Goal: Find specific page/section: Find specific page/section

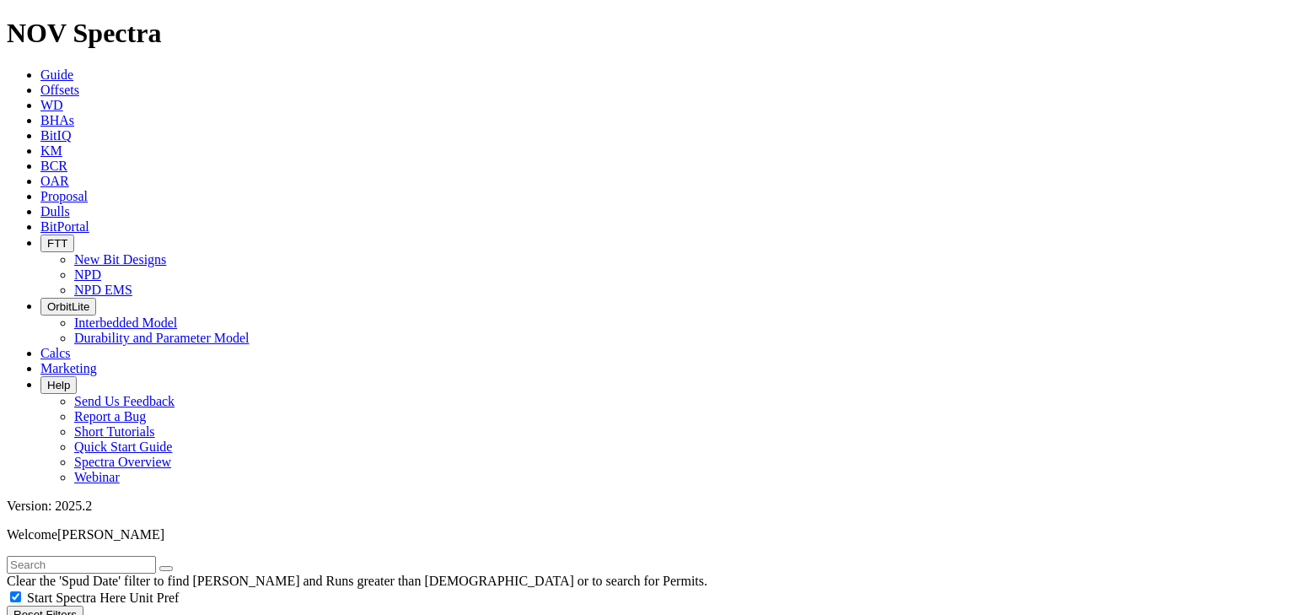
click at [67, 237] on span "FTT" at bounding box center [57, 243] width 20 height 13
click at [101, 267] on link "NPD" at bounding box center [87, 274] width 27 height 14
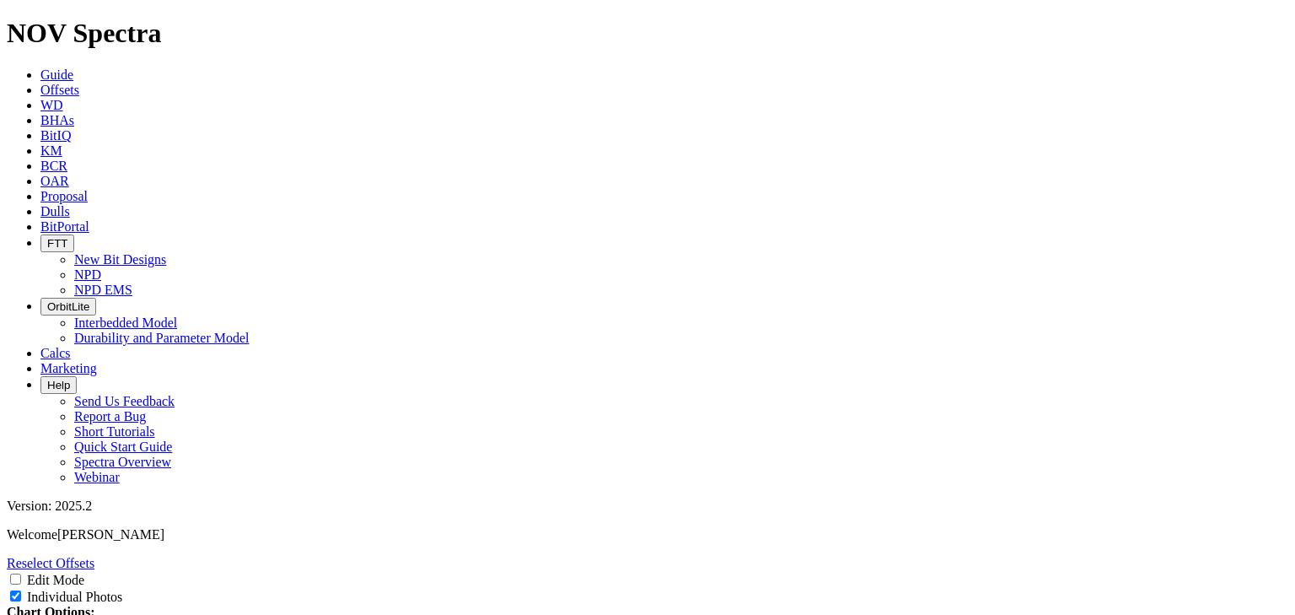
select select "New Bit Design"
click at [40, 159] on icon at bounding box center [40, 166] width 0 height 14
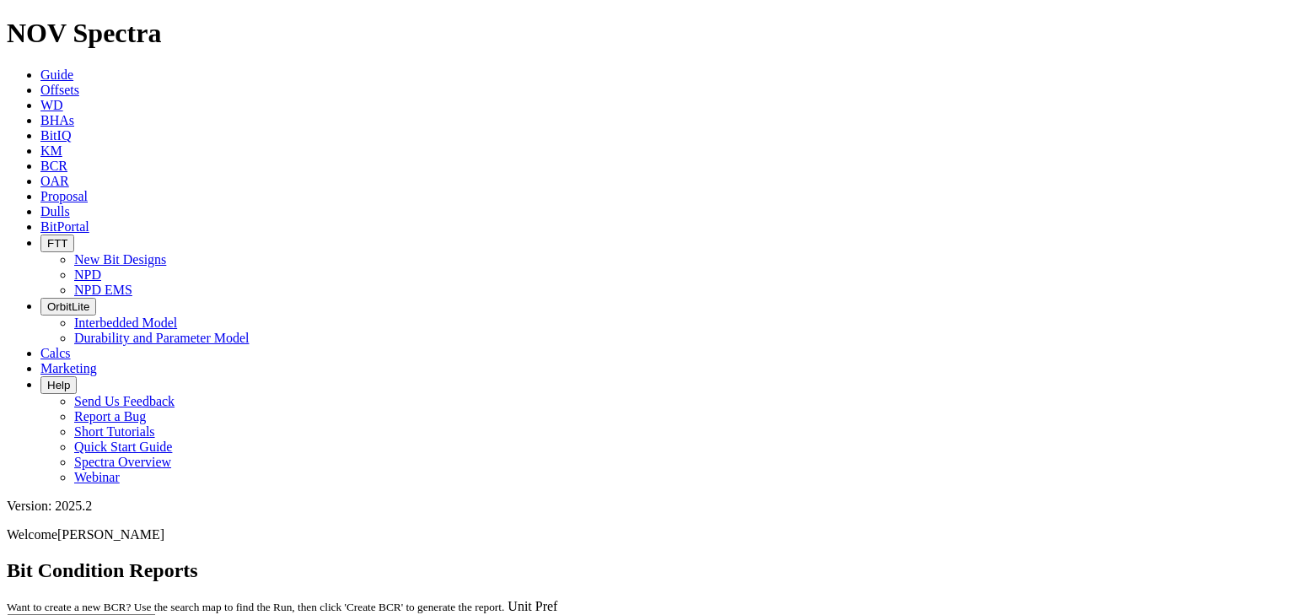
click at [156, 614] on input "text" at bounding box center [81, 623] width 149 height 18
click at [159, 614] on button "submit" at bounding box center [165, 626] width 13 height 5
click at [156, 614] on input "a315376" at bounding box center [81, 623] width 149 height 18
type input "a315377"
click at [159, 614] on button "submit" at bounding box center [165, 626] width 13 height 5
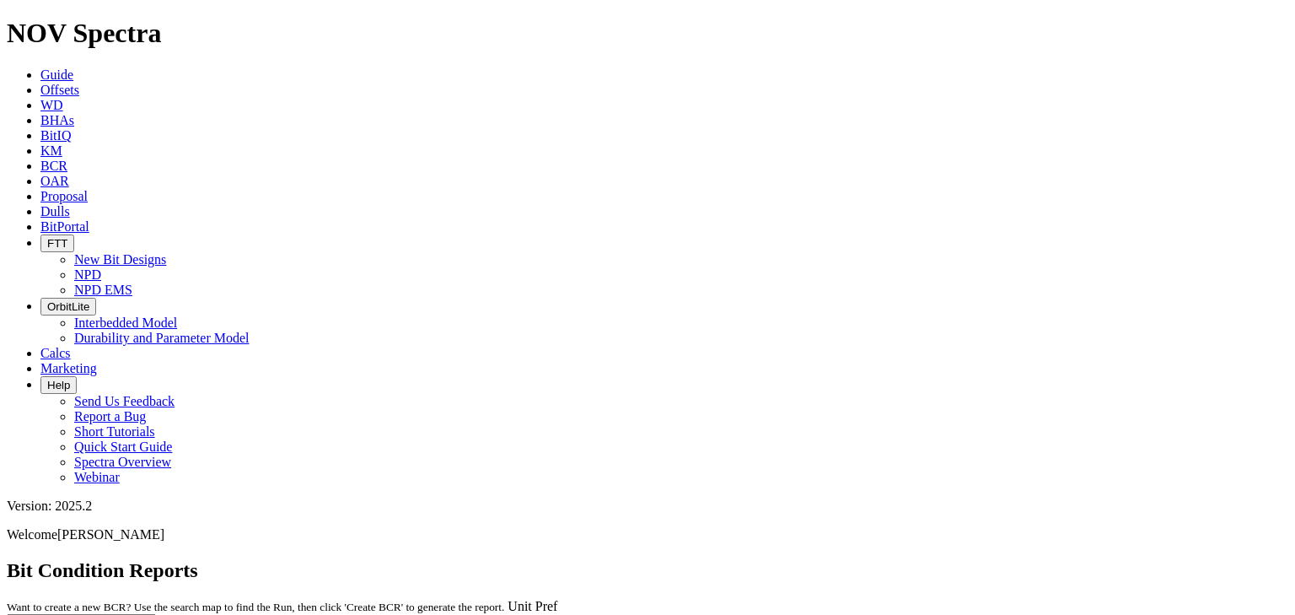
click at [89, 219] on span "BitPortal" at bounding box center [64, 226] width 49 height 14
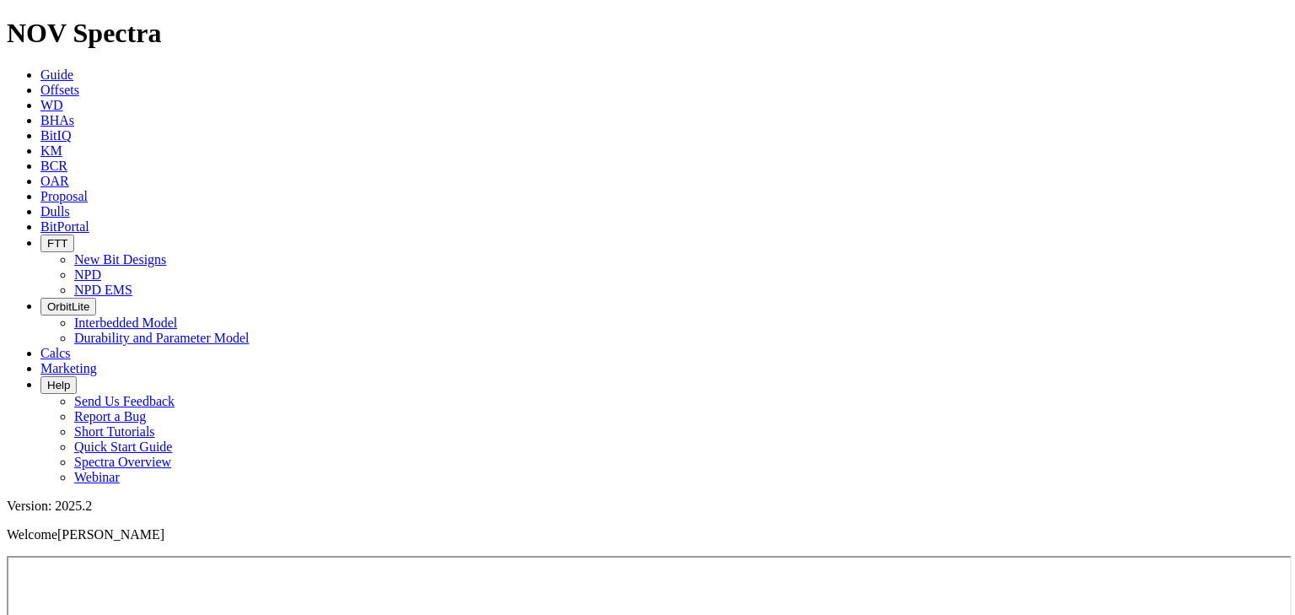
click at [79, 83] on span "Offsets" at bounding box center [59, 90] width 39 height 14
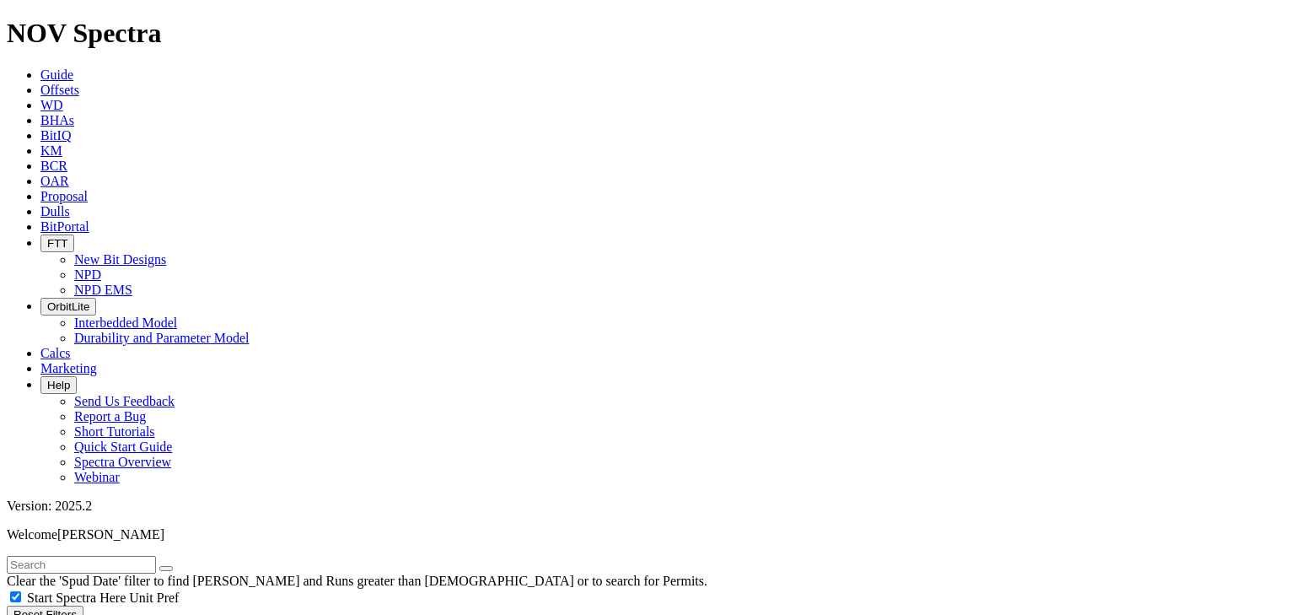
click at [156, 556] on input "text" at bounding box center [81, 565] width 149 height 18
click at [74, 556] on input "text" at bounding box center [81, 565] width 149 height 18
click at [190, 566] on button "submit" at bounding box center [182, 568] width 13 height 5
click at [183, 568] on icon "submit" at bounding box center [183, 568] width 0 height 0
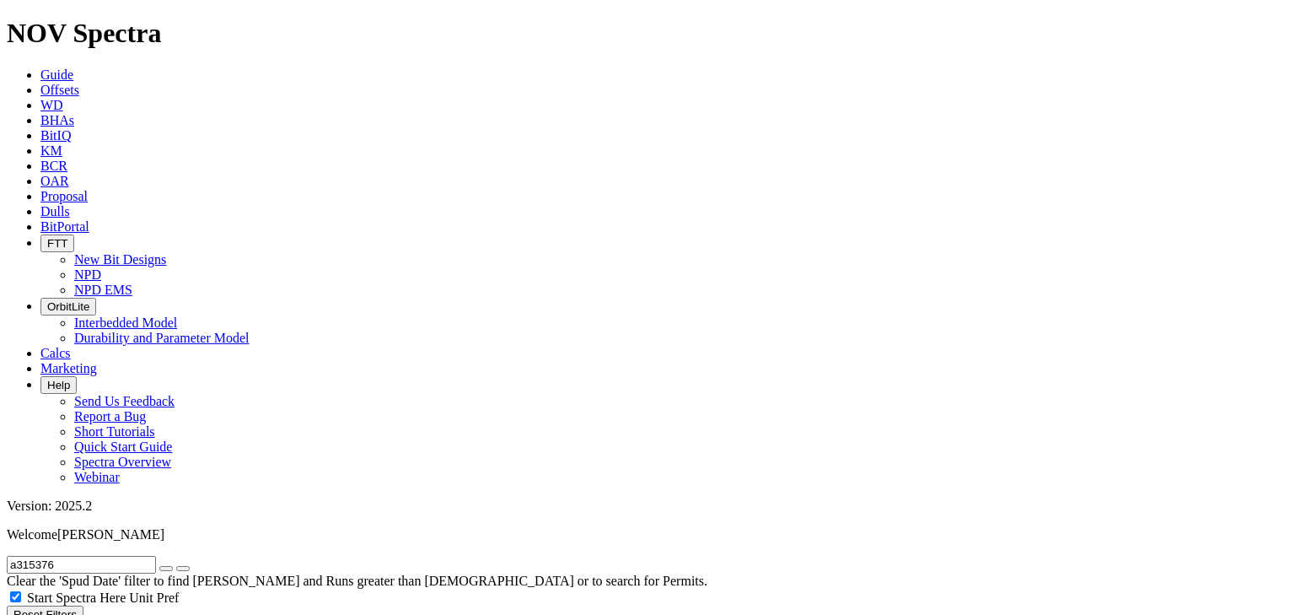
click at [115, 556] on input "a315376" at bounding box center [81, 565] width 149 height 18
click at [176, 566] on button "submit" at bounding box center [182, 568] width 13 height 5
click at [110, 556] on input "a315377" at bounding box center [81, 565] width 149 height 18
type input "a315376"
click at [40, 159] on icon at bounding box center [40, 166] width 0 height 14
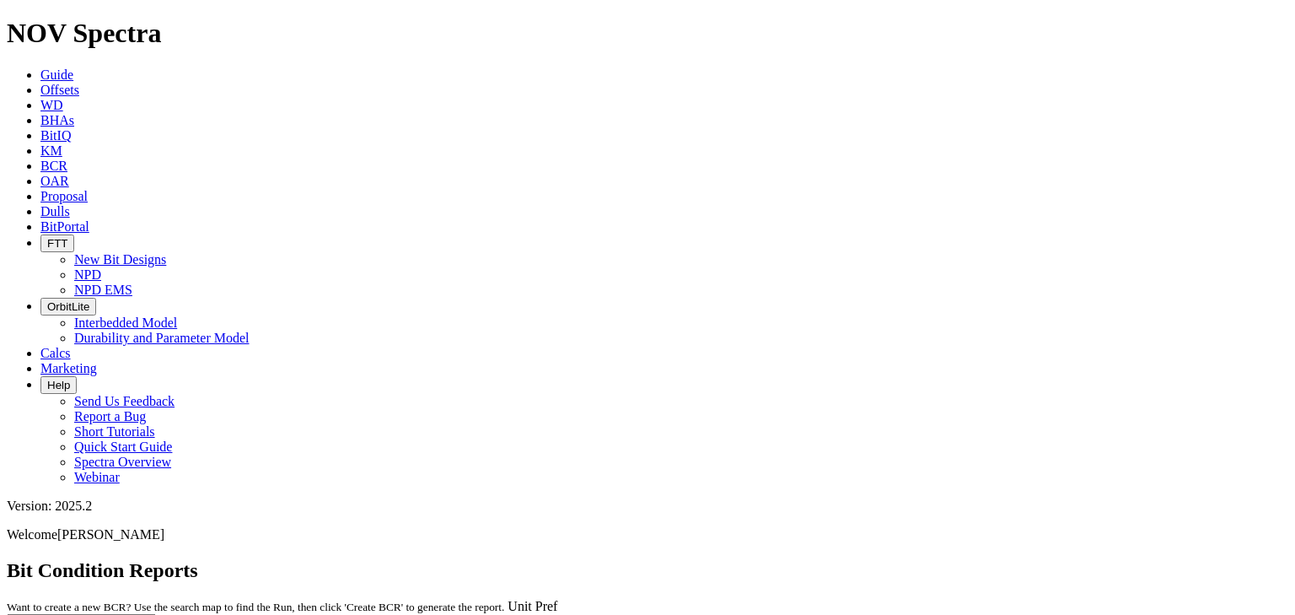
click at [156, 614] on input "text" at bounding box center [81, 623] width 149 height 18
click at [159, 614] on button "submit" at bounding box center [165, 626] width 13 height 5
click at [156, 614] on input "a315376" at bounding box center [81, 623] width 149 height 18
type input "a315377"
click at [159, 614] on button "submit" at bounding box center [165, 626] width 13 height 5
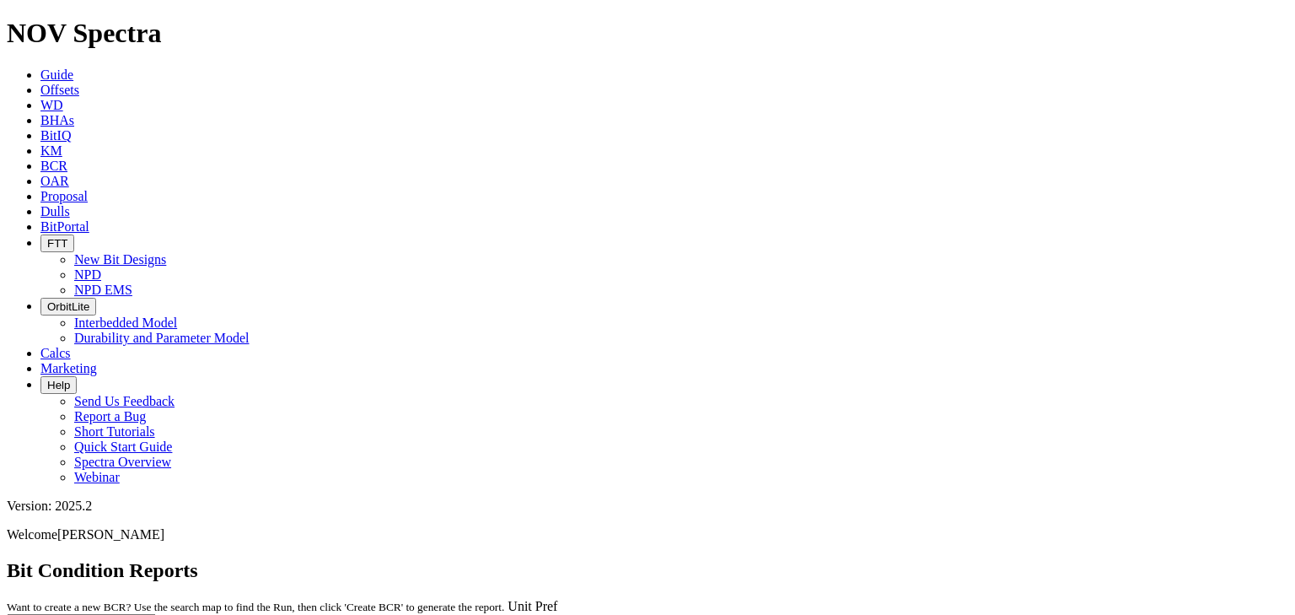
click at [40, 83] on icon at bounding box center [40, 90] width 0 height 14
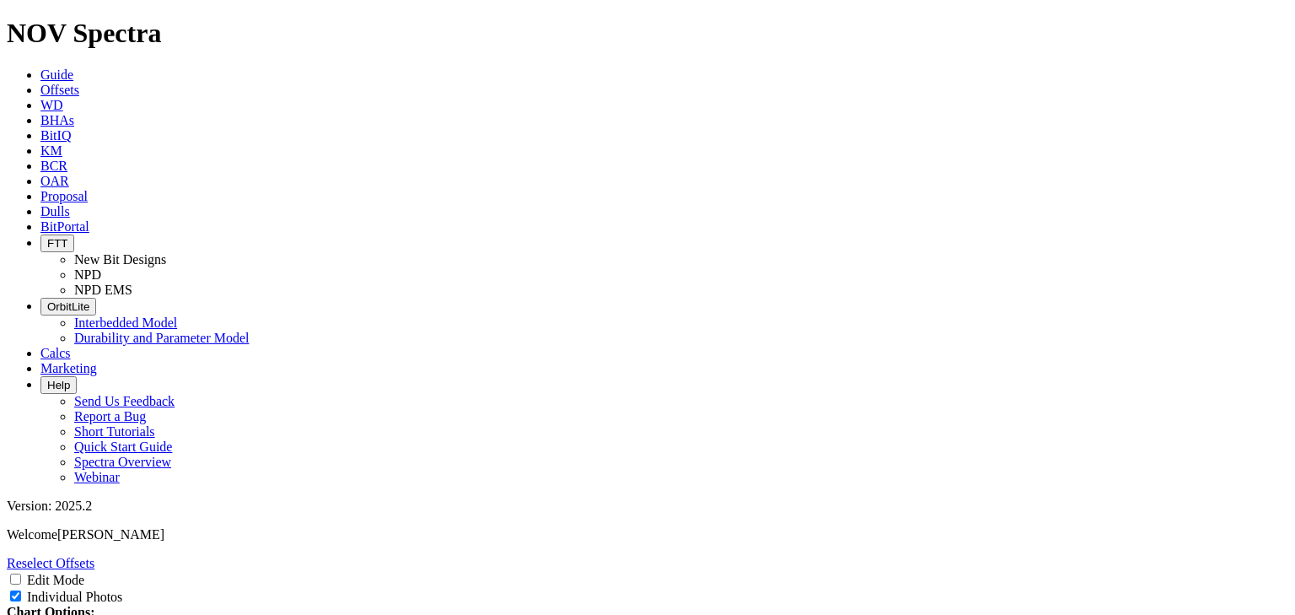
select select "Other"
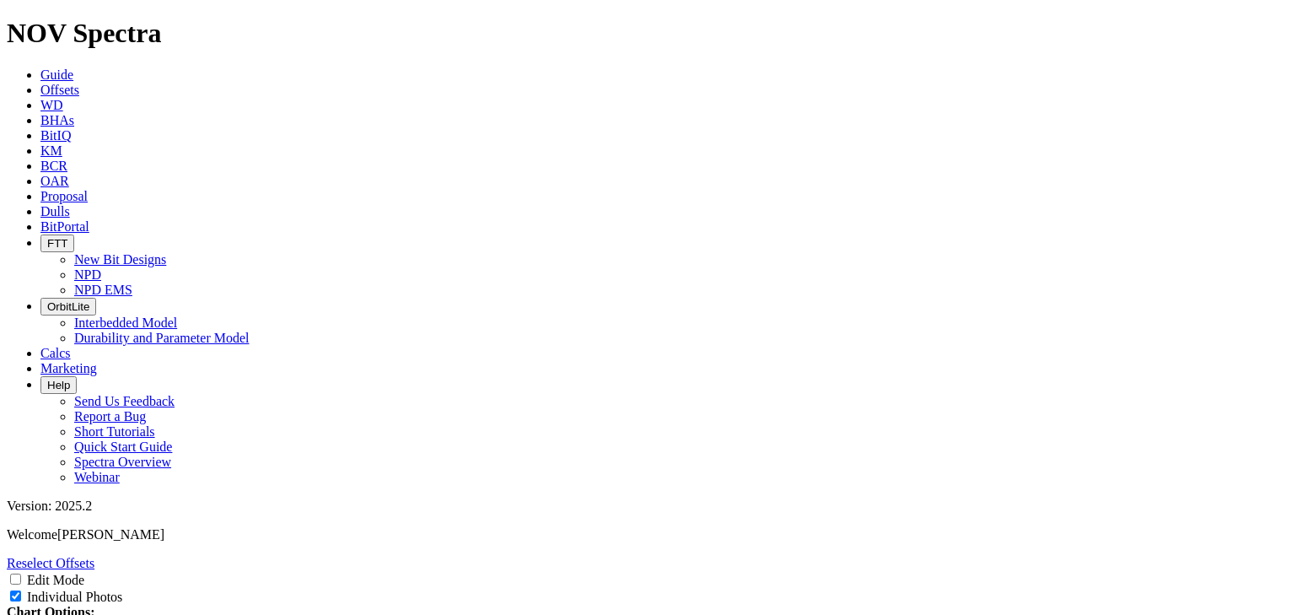
select select "Other"
